Goal: Information Seeking & Learning: Understand process/instructions

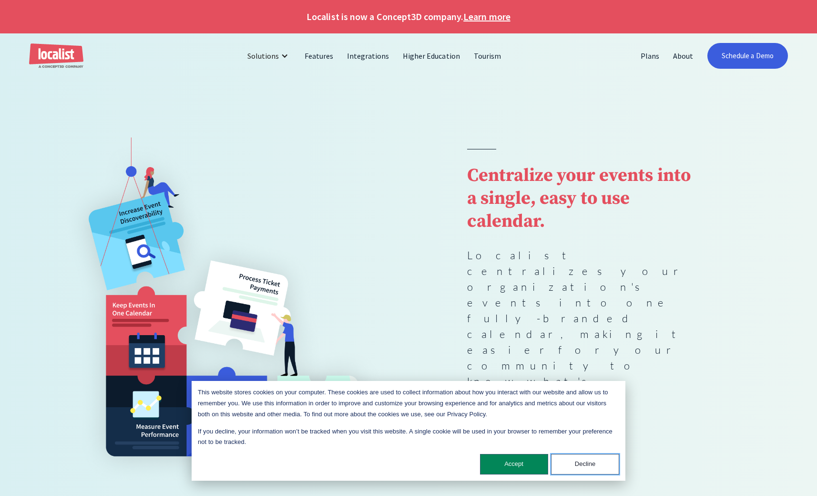
click at [570, 455] on button "Decline" at bounding box center [585, 464] width 68 height 21
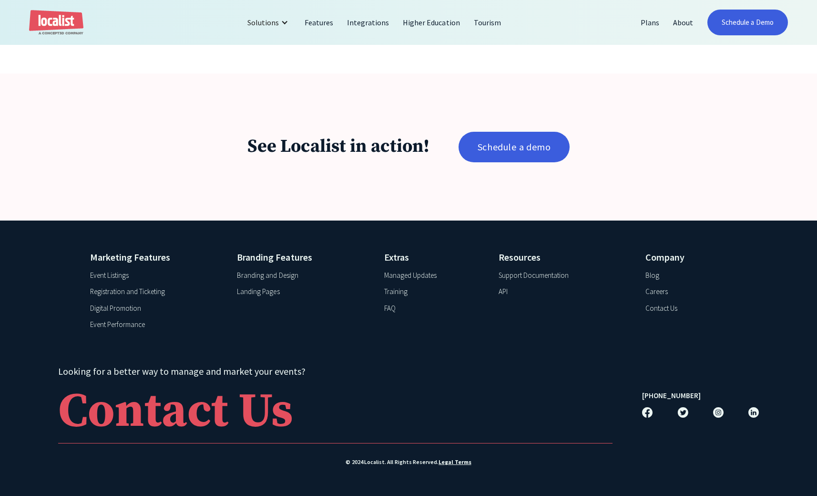
scroll to position [1697, 0]
click at [530, 276] on div "Support Documentation" at bounding box center [534, 275] width 71 height 11
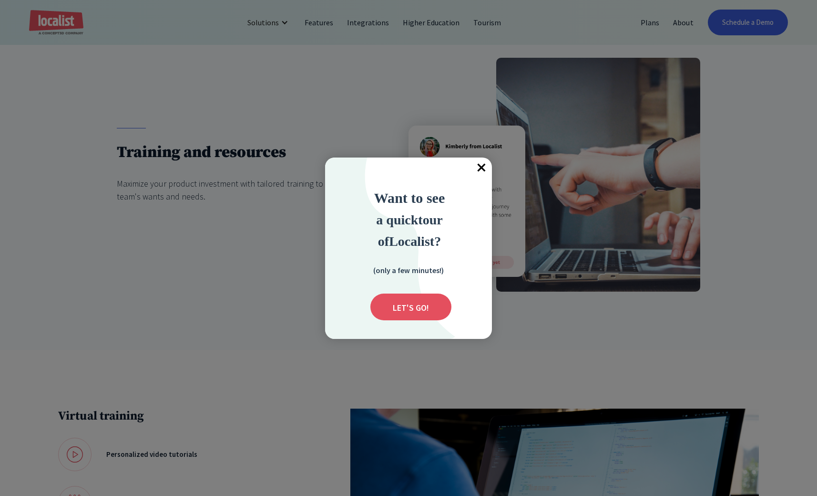
scroll to position [126, 0]
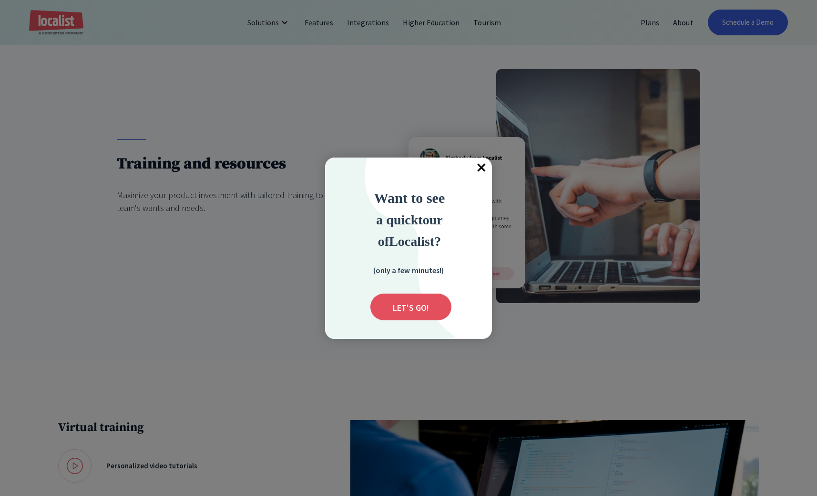
click at [482, 171] on span "×" at bounding box center [481, 167] width 21 height 21
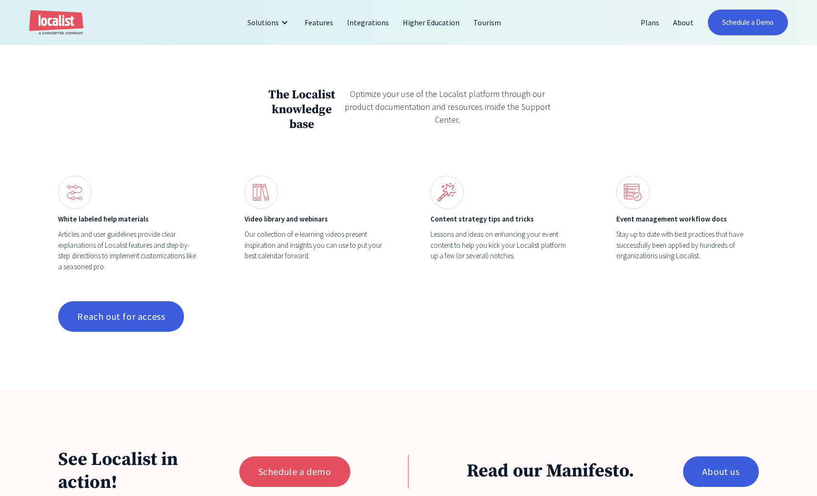
scroll to position [783, 0]
